Goal: Task Accomplishment & Management: Complete application form

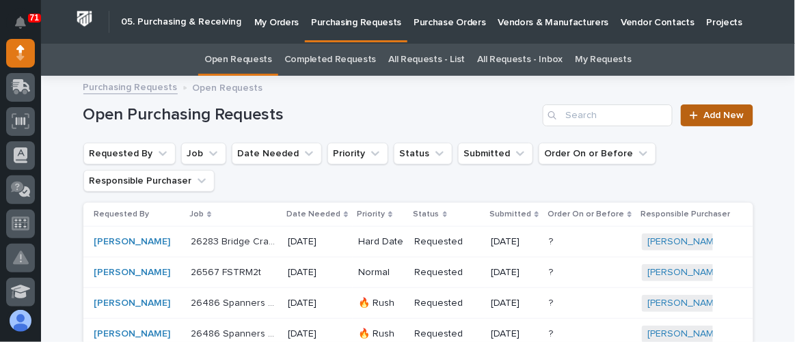
click at [703, 124] on link "Add New" at bounding box center [716, 116] width 72 height 22
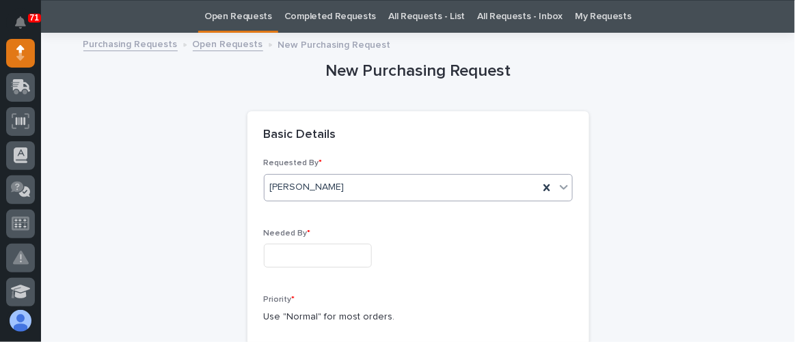
scroll to position [167, 0]
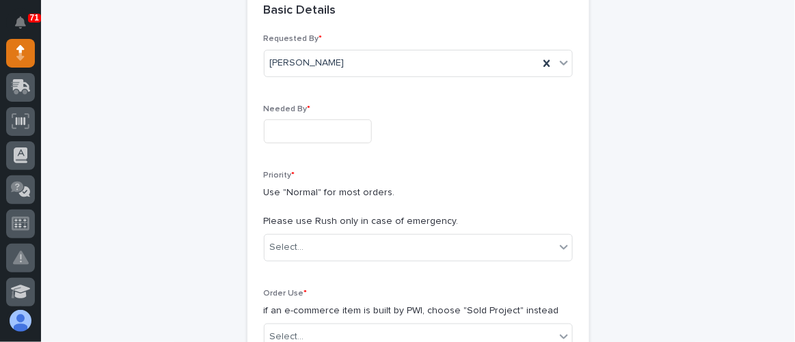
click at [311, 133] on input "text" at bounding box center [318, 132] width 108 height 24
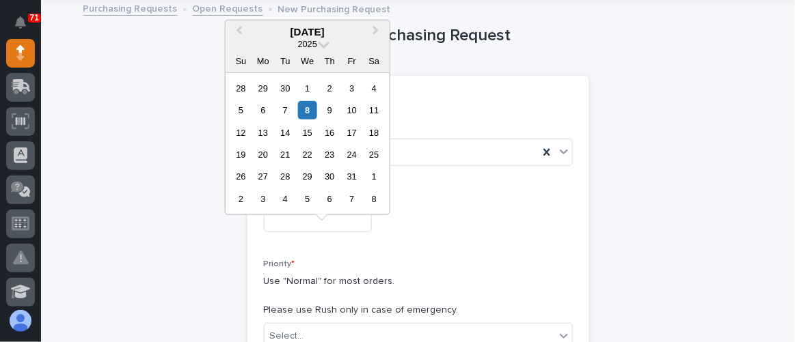
scroll to position [43, 0]
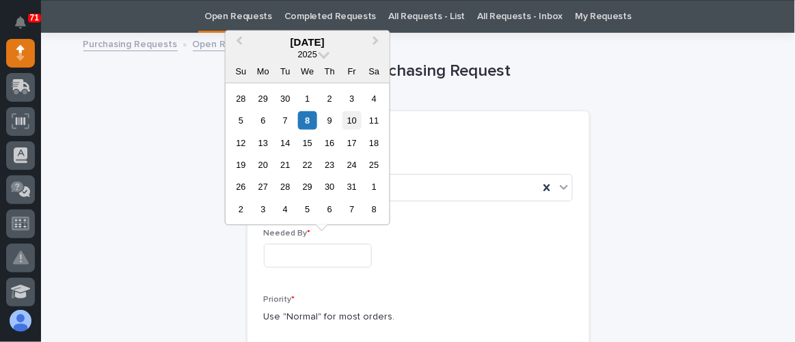
click at [356, 120] on div "10" at bounding box center [351, 120] width 18 height 18
type input "**********"
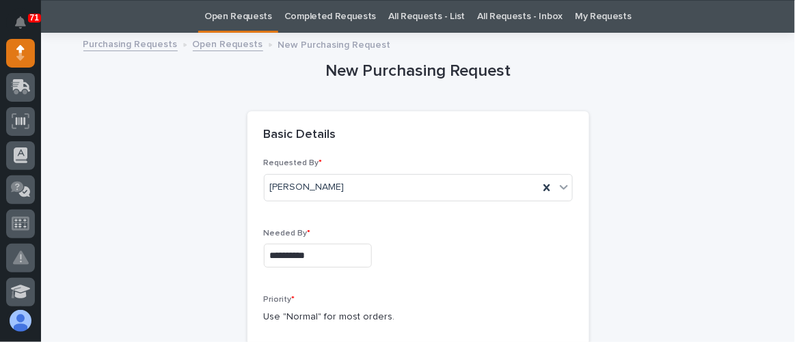
scroll to position [230, 0]
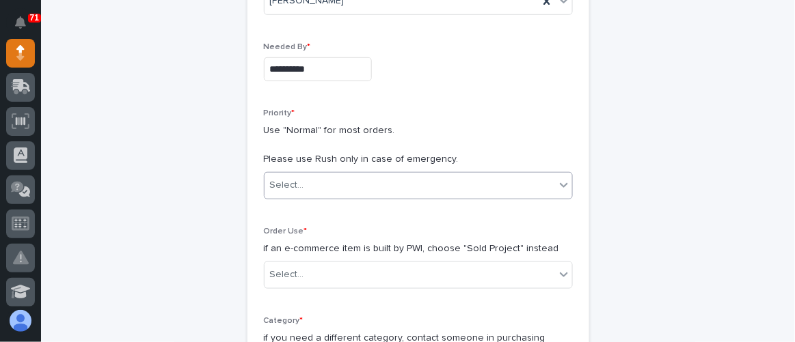
click at [363, 179] on div "Select..." at bounding box center [409, 185] width 290 height 23
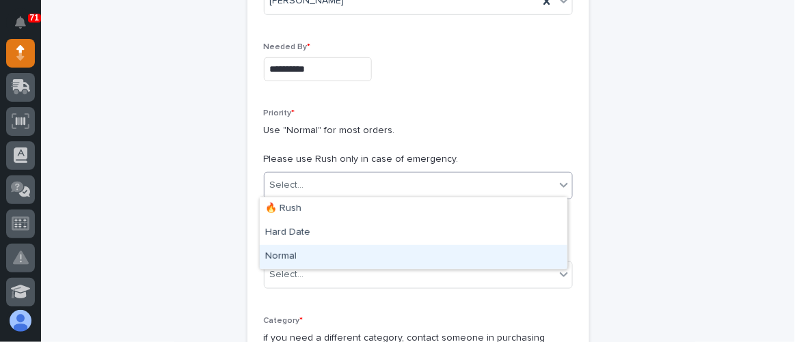
click at [297, 251] on div "Normal" at bounding box center [413, 257] width 307 height 24
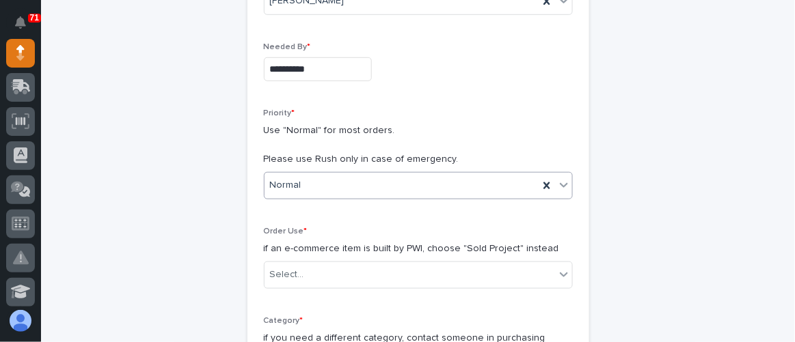
scroll to position [416, 0]
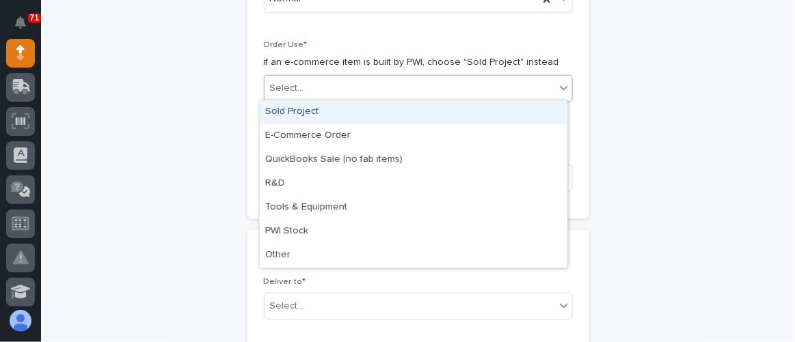
click at [359, 86] on div "Select..." at bounding box center [409, 88] width 290 height 23
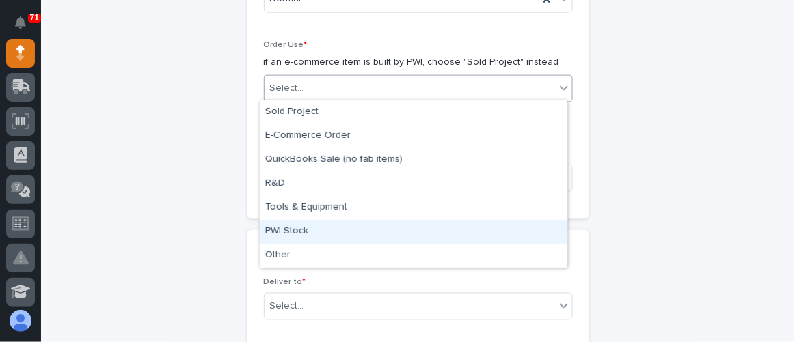
click at [309, 230] on div "PWI Stock" at bounding box center [413, 232] width 307 height 24
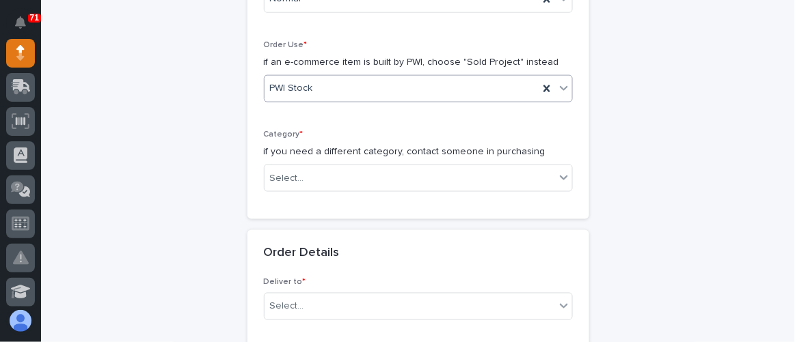
scroll to position [540, 0]
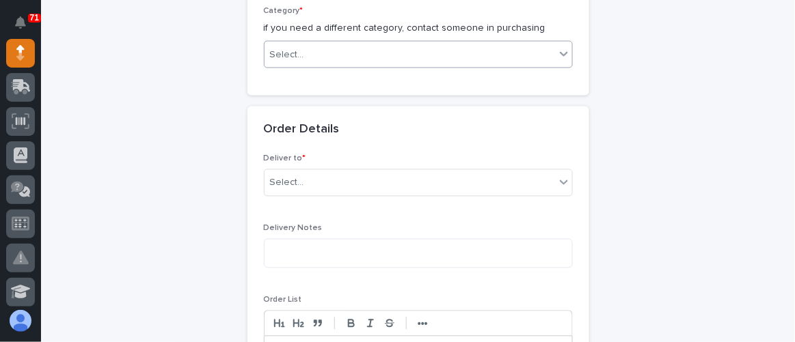
click at [371, 57] on div "Select..." at bounding box center [409, 55] width 290 height 23
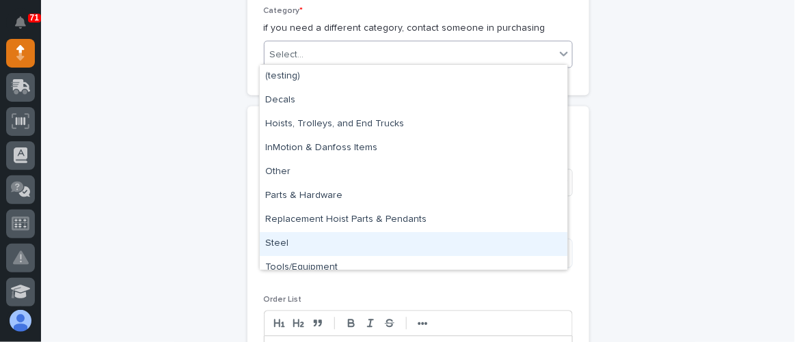
click at [315, 244] on div "Steel" at bounding box center [413, 244] width 307 height 24
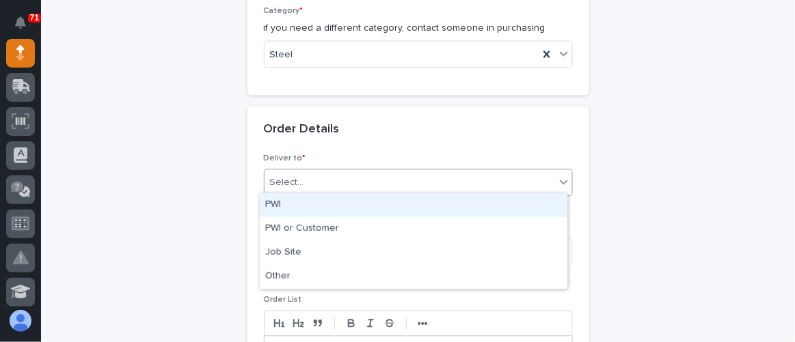
click at [312, 182] on div "Select..." at bounding box center [409, 183] width 290 height 23
click at [327, 203] on div "PWI" at bounding box center [413, 205] width 307 height 24
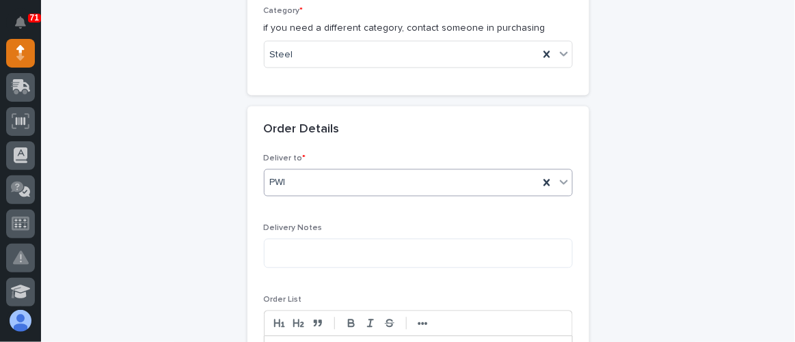
scroll to position [602, 0]
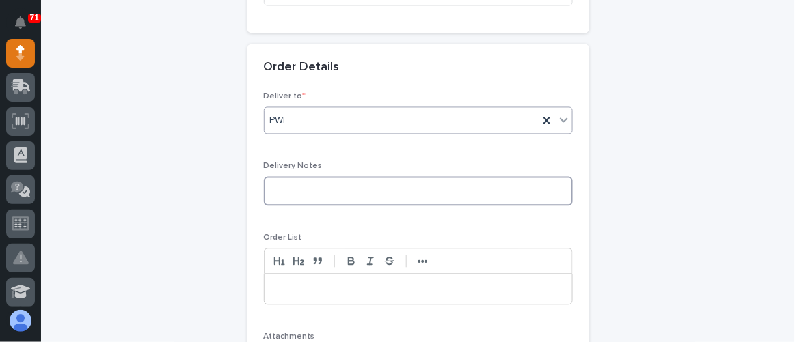
click at [315, 181] on textarea at bounding box center [418, 191] width 309 height 29
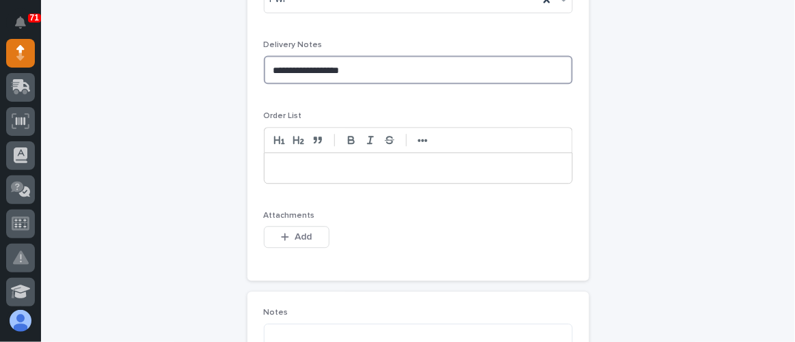
scroll to position [726, 0]
type textarea "**********"
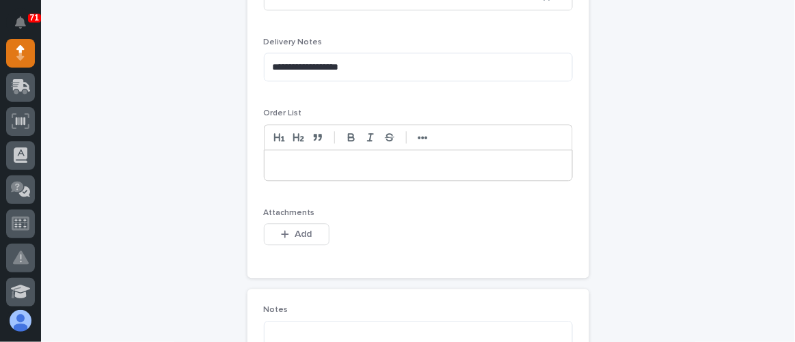
click at [300, 167] on div at bounding box center [417, 165] width 307 height 30
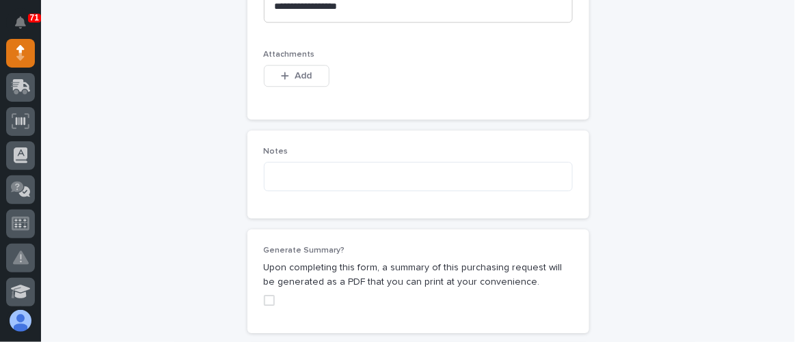
scroll to position [913, 0]
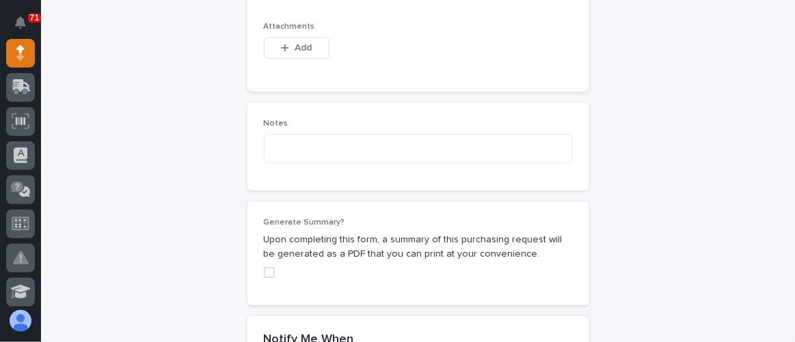
click at [264, 267] on span at bounding box center [269, 272] width 11 height 11
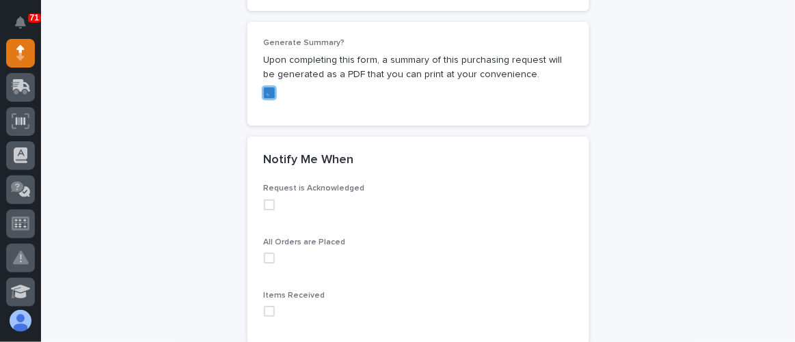
scroll to position [1099, 0]
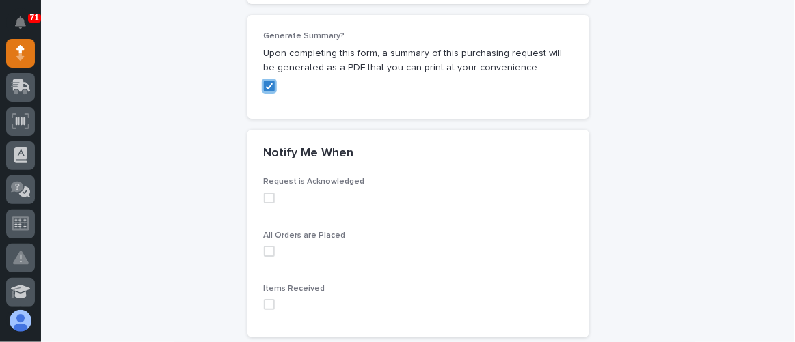
click at [269, 198] on div "Request is Acknowledged" at bounding box center [418, 195] width 309 height 37
click at [266, 196] on span at bounding box center [269, 198] width 11 height 11
drag, startPoint x: 262, startPoint y: 248, endPoint x: 262, endPoint y: 269, distance: 20.5
click at [264, 248] on span at bounding box center [269, 251] width 11 height 11
click at [264, 301] on span at bounding box center [269, 304] width 11 height 11
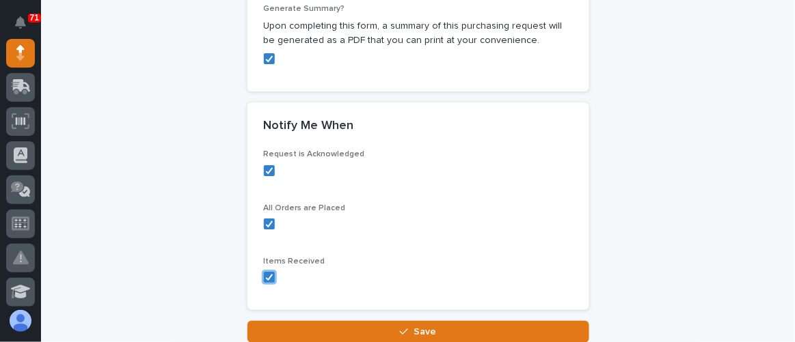
scroll to position [1230, 0]
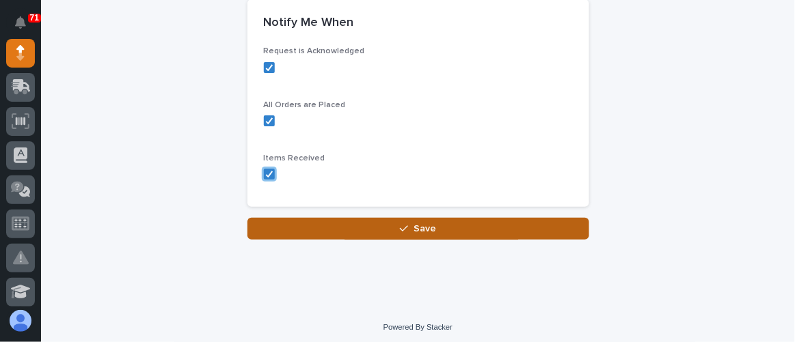
click at [395, 223] on button "Save" at bounding box center [418, 229] width 342 height 22
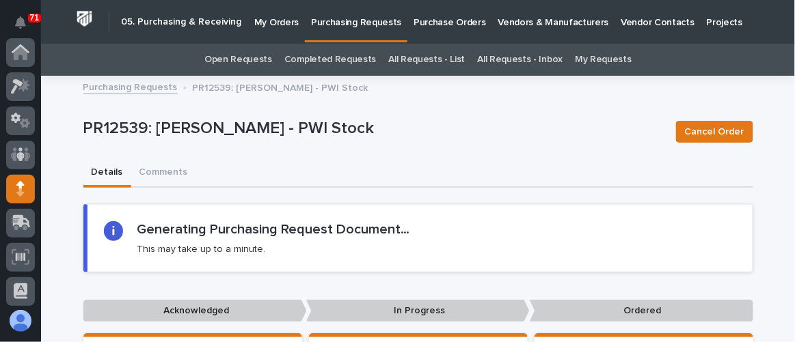
scroll to position [136, 0]
